Goal: Find specific page/section: Find specific page/section

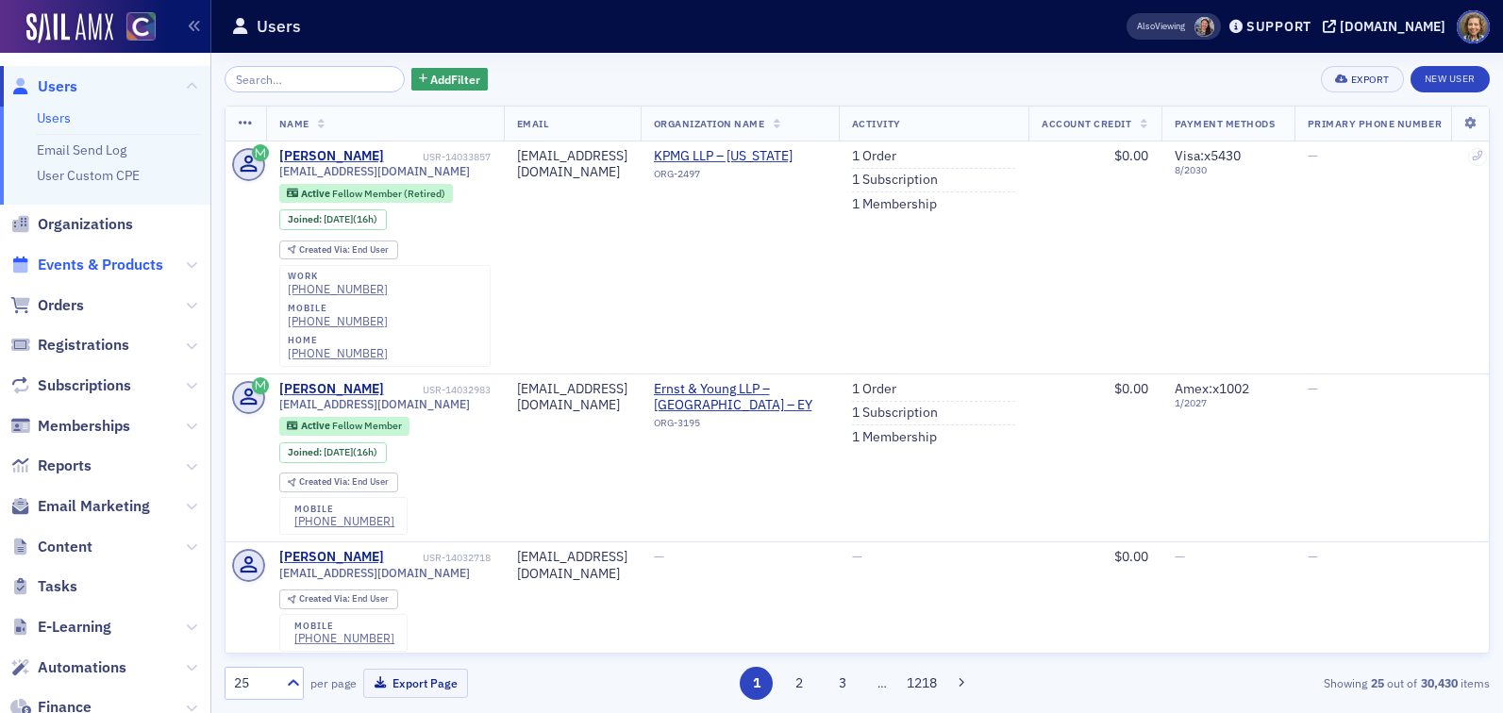
click at [97, 264] on span "Events & Products" at bounding box center [100, 265] width 125 height 21
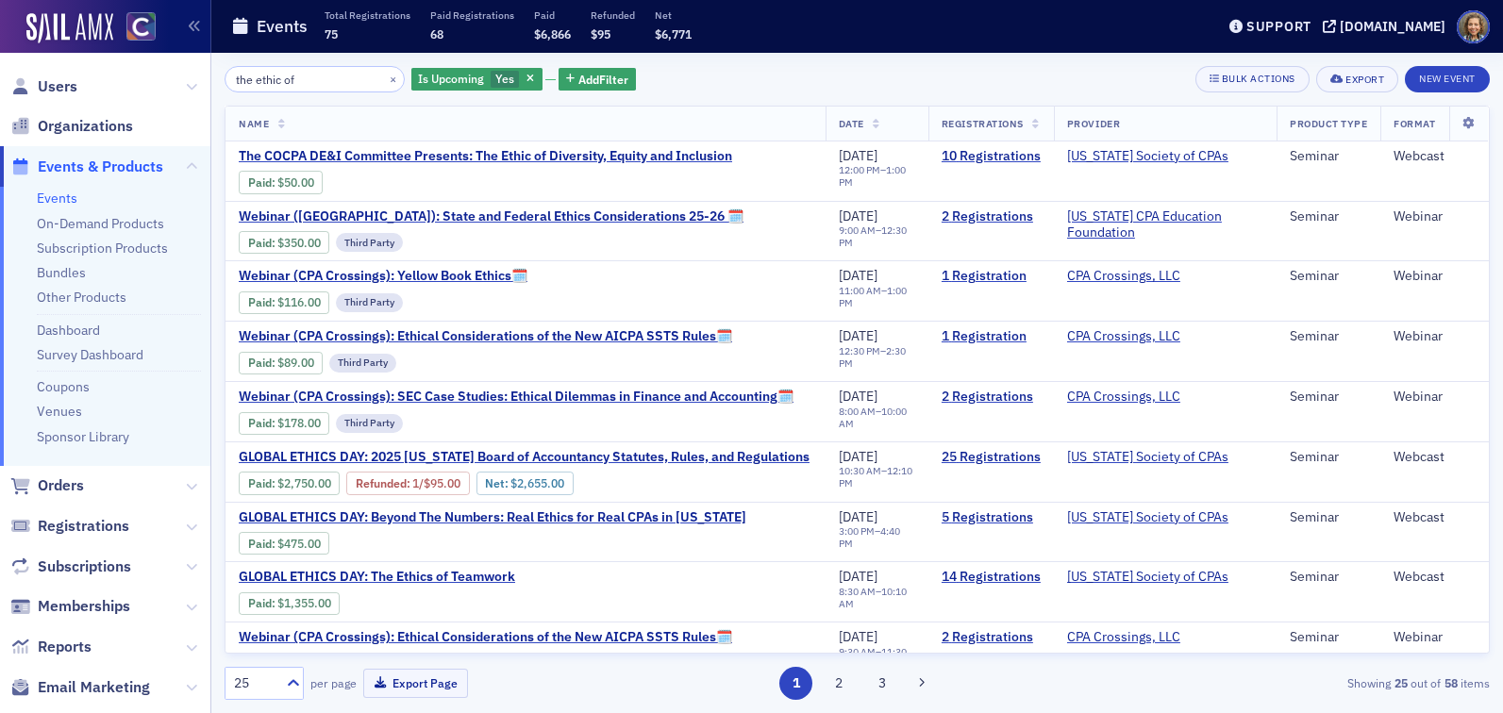
drag, startPoint x: 313, startPoint y: 79, endPoint x: 166, endPoint y: 61, distance: 148.2
click at [167, 65] on div "Users Organizations Events & Products Events On-Demand Products Subscription Pr…" at bounding box center [751, 356] width 1503 height 713
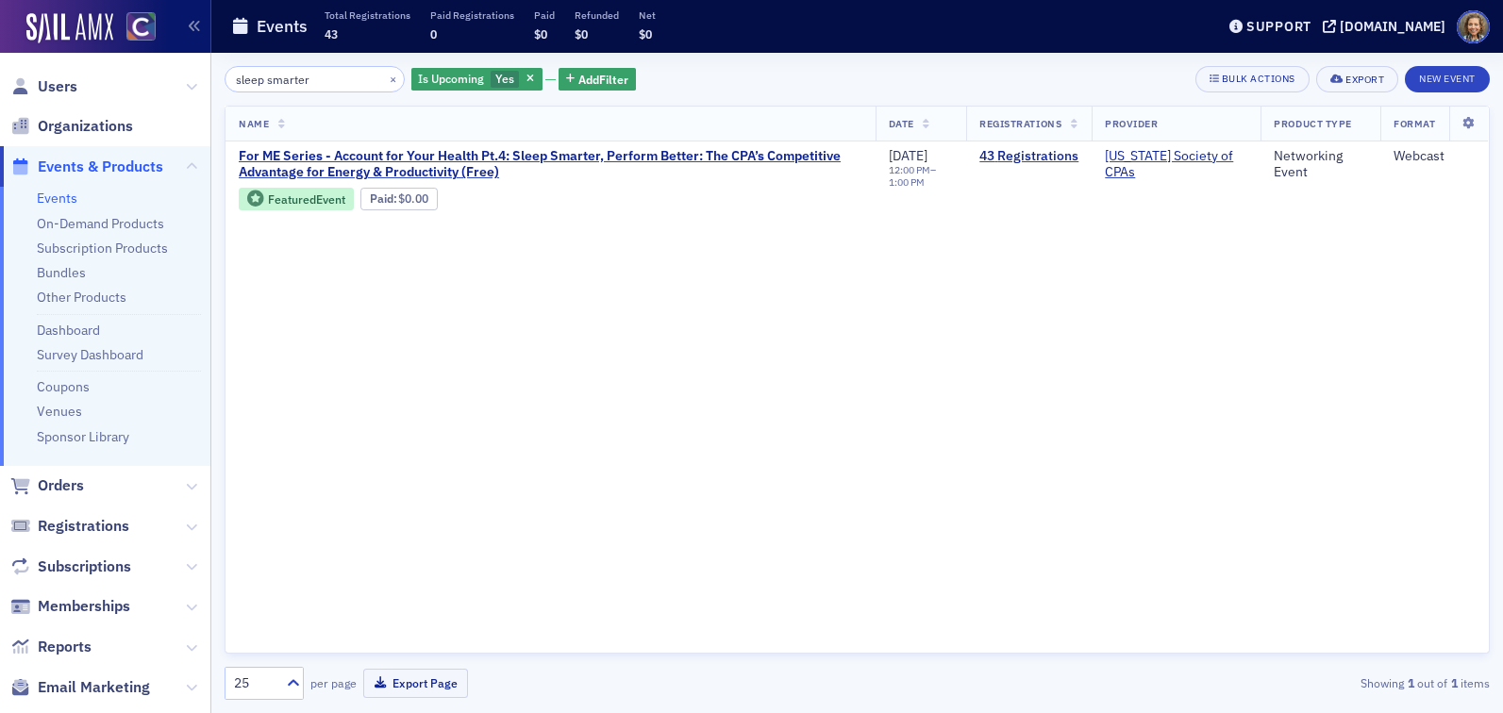
type input "sleep smarter"
